Goal: Find specific page/section: Find specific page/section

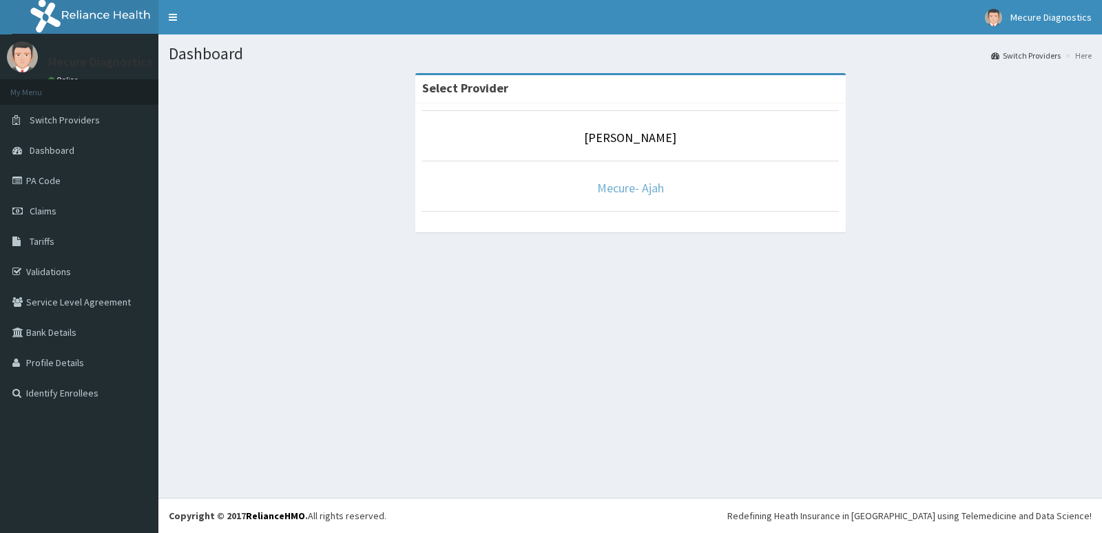
click at [633, 188] on link "Mecure- Ajah" at bounding box center [630, 188] width 67 height 16
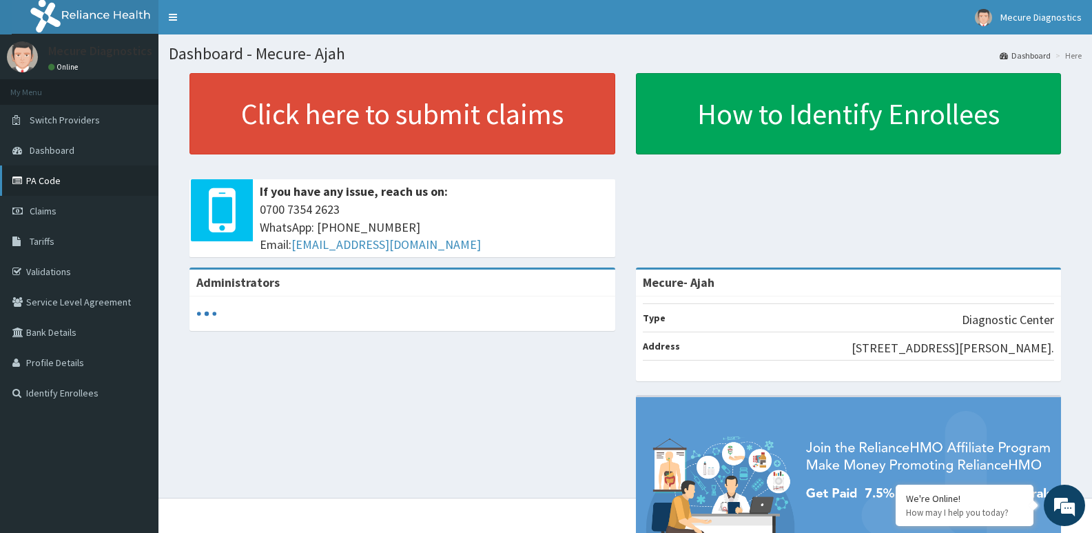
drag, startPoint x: 59, startPoint y: 176, endPoint x: 88, endPoint y: 187, distance: 31.6
click at [57, 177] on link "PA Code" at bounding box center [79, 180] width 158 height 30
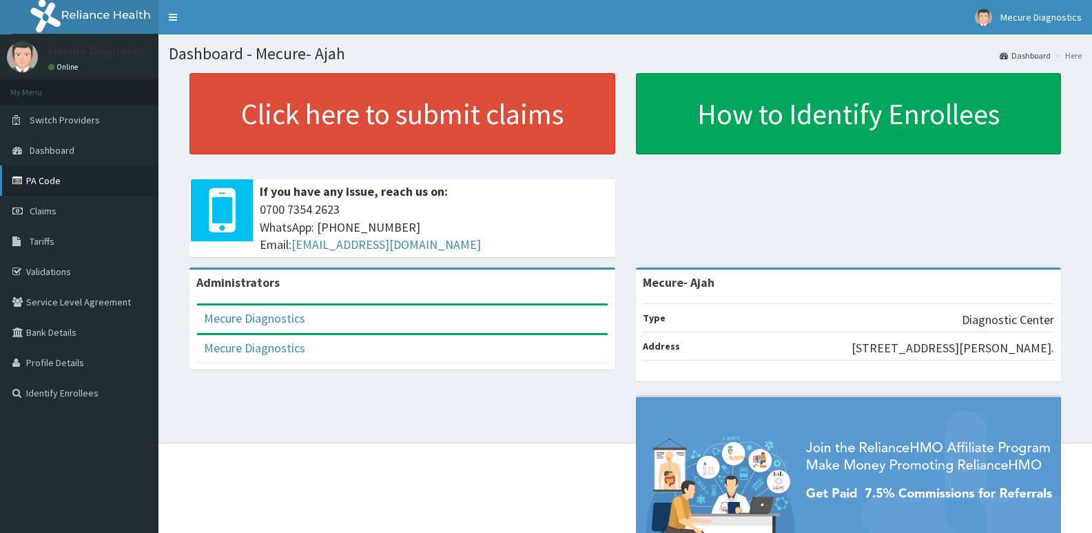
click at [91, 178] on link "PA Code" at bounding box center [79, 180] width 158 height 30
